Goal: Task Accomplishment & Management: Manage account settings

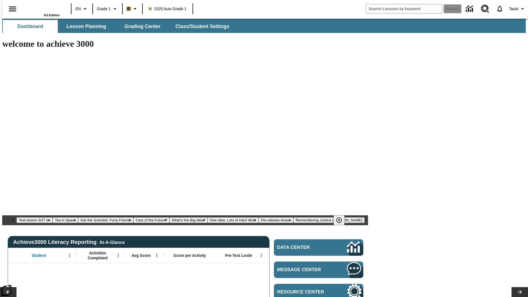
type input "-1"
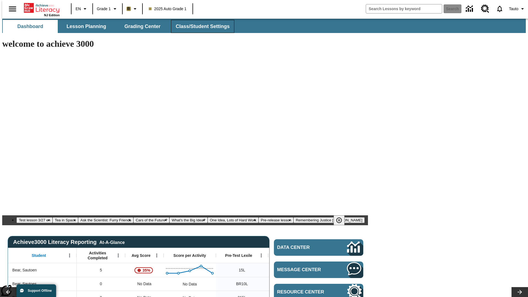
click at [200, 26] on span "Class/Student Settings" at bounding box center [203, 26] width 54 height 6
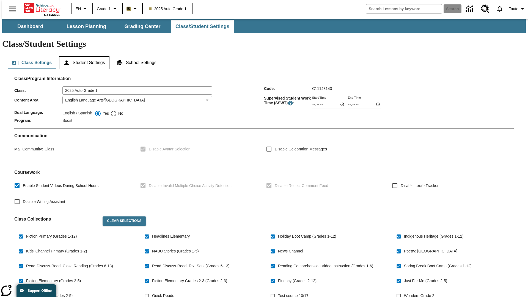
click at [83, 56] on button "Student Settings" at bounding box center [84, 62] width 50 height 13
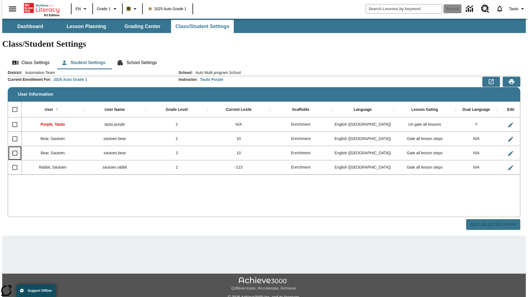
click at [12, 147] on input "Select row" at bounding box center [15, 153] width 12 height 12
checkbox input "true"
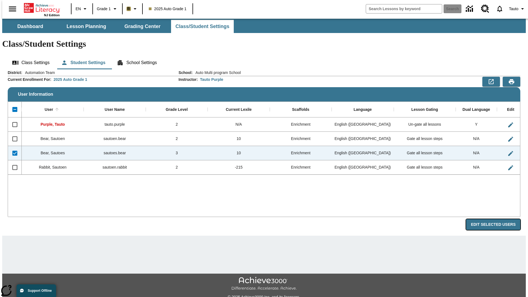
click at [497, 219] on button "Edit Selected Users" at bounding box center [493, 224] width 54 height 11
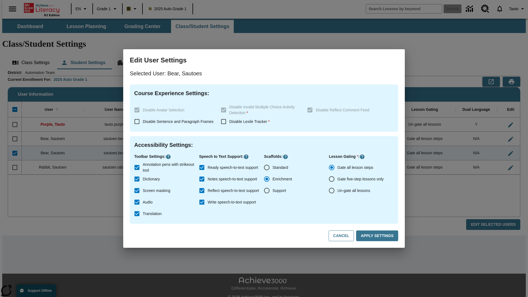
click at [332, 191] on input "Un-gate all lessons" at bounding box center [332, 191] width 12 height 12
radio input "true"
click at [378, 236] on button "Apply Settings" at bounding box center [377, 235] width 42 height 11
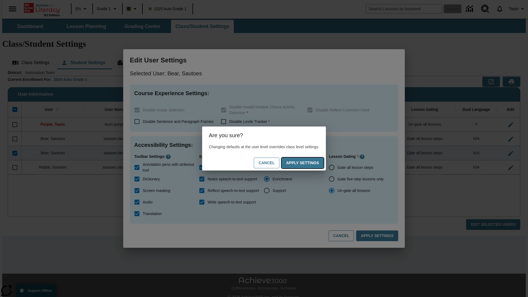
click at [308, 163] on button "Apply Settings" at bounding box center [303, 163] width 42 height 11
radio input "true"
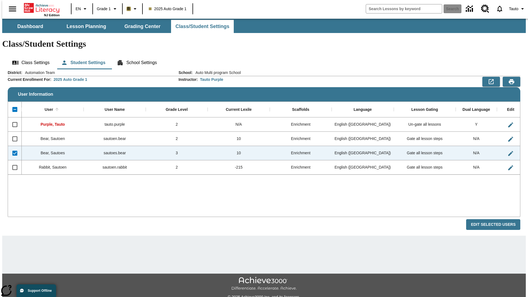
checkbox input "false"
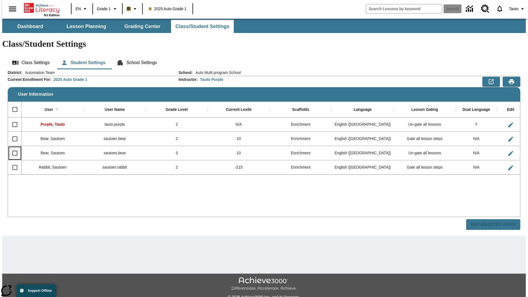
click at [12, 147] on input "Select row" at bounding box center [15, 153] width 12 height 12
checkbox input "true"
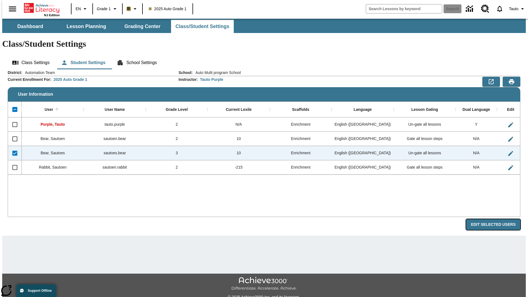
click at [497, 219] on button "Edit Selected Users" at bounding box center [493, 224] width 54 height 11
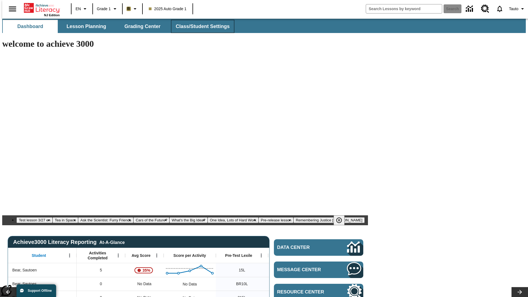
click at [200, 26] on span "Class/Student Settings" at bounding box center [203, 26] width 54 height 6
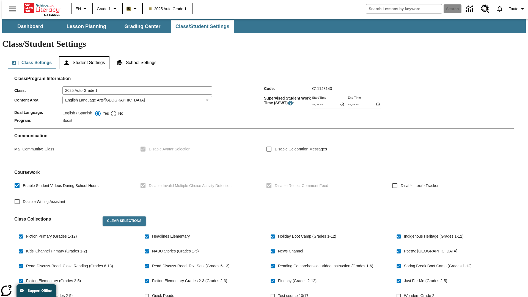
click at [83, 56] on button "Student Settings" at bounding box center [84, 62] width 50 height 13
